Goal: Task Accomplishment & Management: Manage account settings

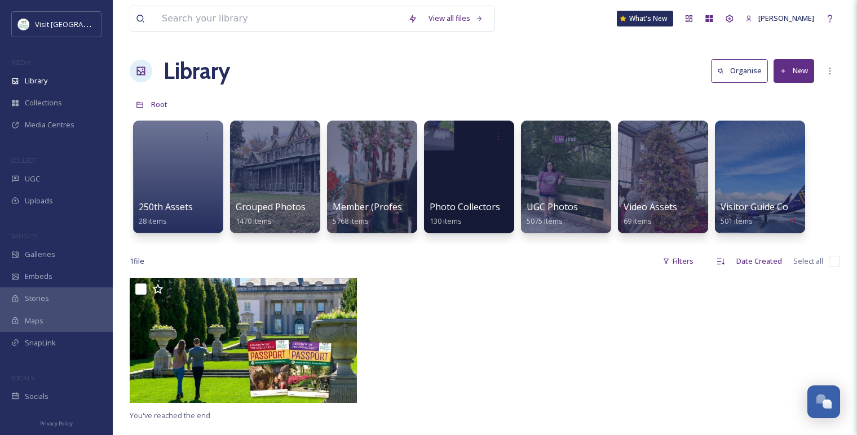
scroll to position [807, 0]
click at [40, 133] on div "Media Centres" at bounding box center [56, 125] width 113 height 22
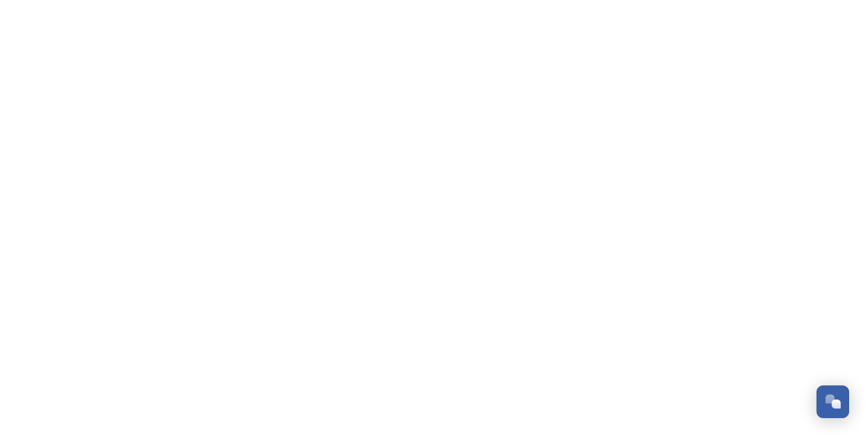
scroll to position [807, 0]
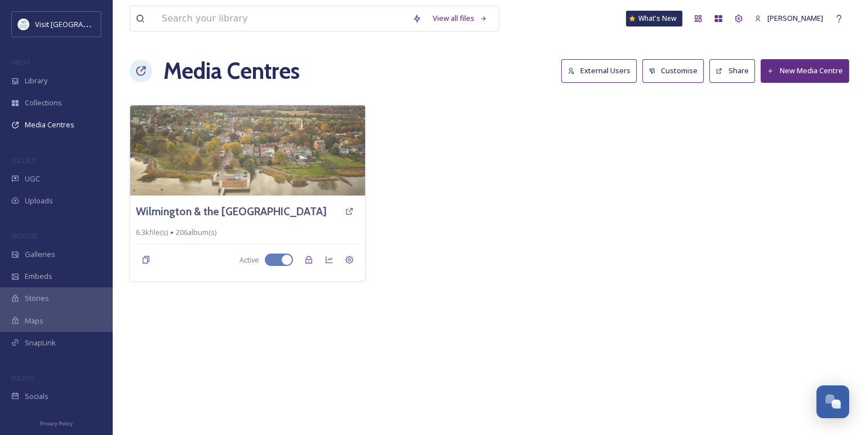
click at [599, 64] on button "External Users" at bounding box center [599, 70] width 76 height 23
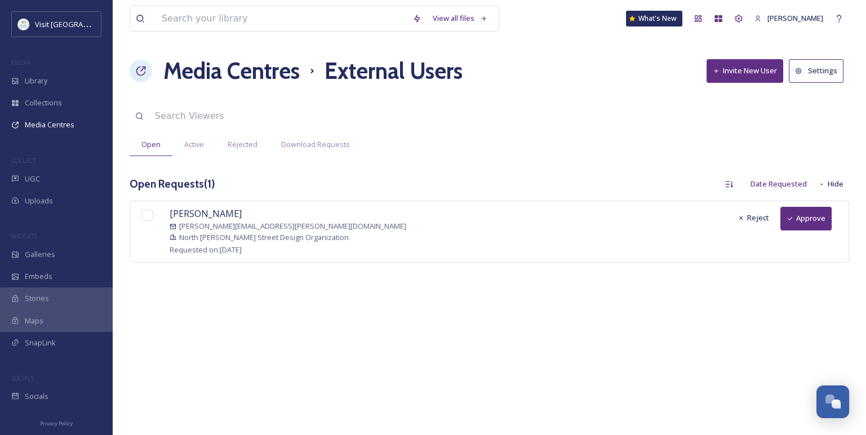
click at [821, 215] on button "Approve" at bounding box center [806, 218] width 51 height 23
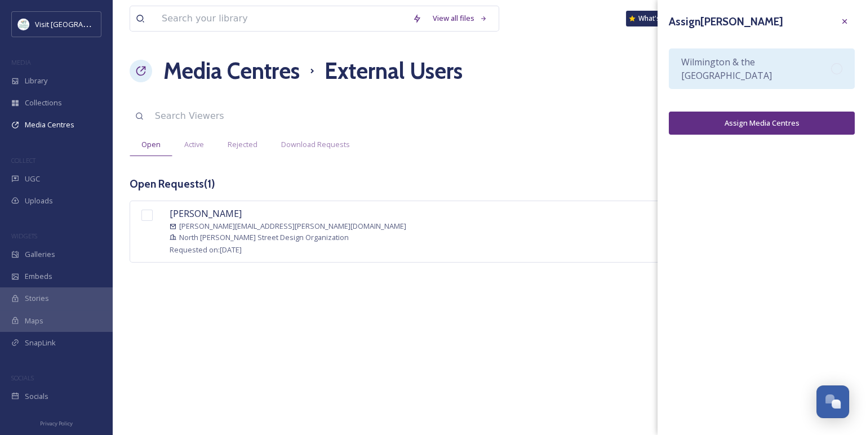
click at [789, 64] on span "Wilmington & the Brandywine Valley Media Library" at bounding box center [756, 68] width 150 height 27
click at [776, 135] on div "Assign Nelson Rice Wilmington & the Brandywine Valley Media Library Assign Medi…" at bounding box center [762, 73] width 209 height 146
click at [773, 125] on button "Assign Media Centres" at bounding box center [762, 123] width 186 height 23
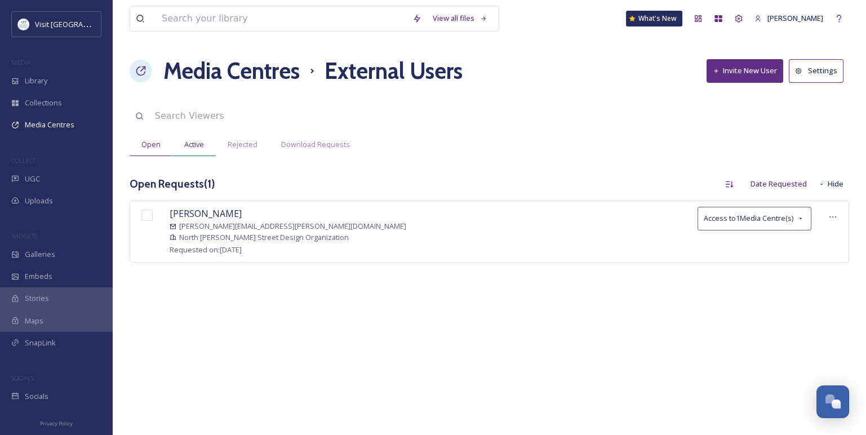
click at [197, 145] on span "Active" at bounding box center [194, 144] width 20 height 11
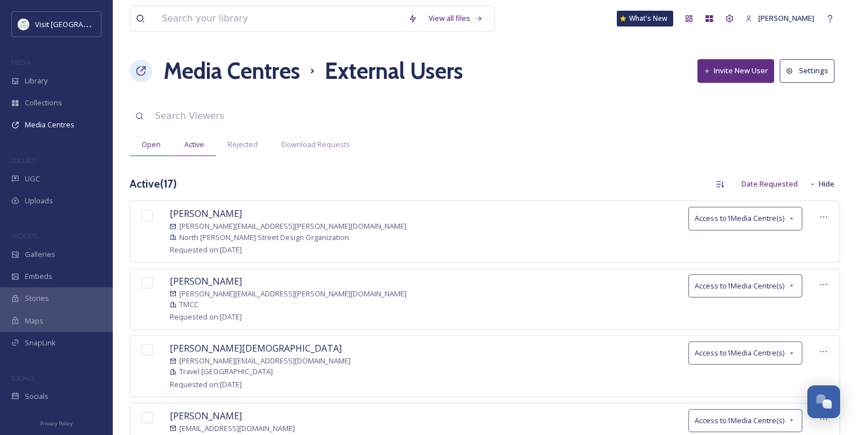
click at [152, 144] on span "Open" at bounding box center [150, 144] width 19 height 11
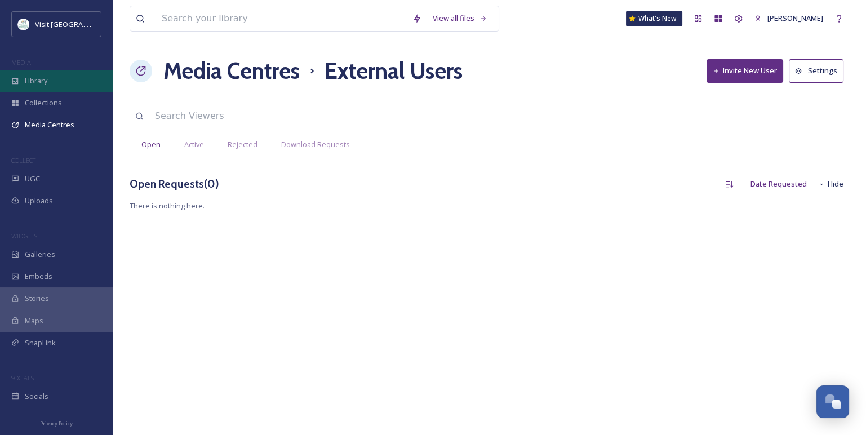
click at [27, 78] on span "Library" at bounding box center [36, 81] width 23 height 11
